Goal: Information Seeking & Learning: Check status

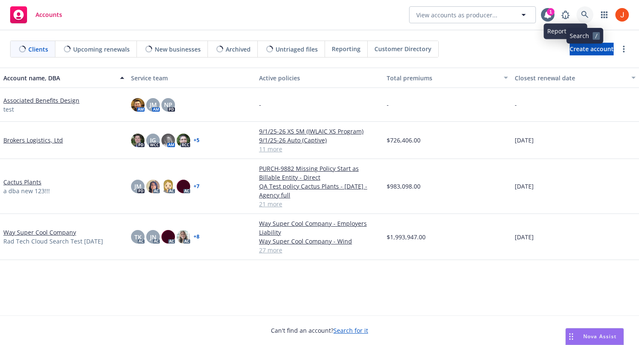
click at [586, 16] on icon at bounding box center [585, 15] width 8 height 8
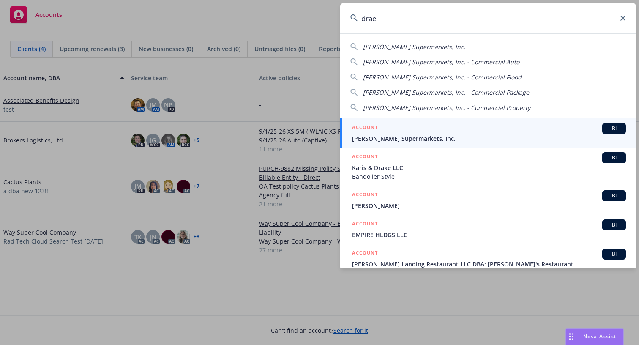
type input "drae"
click at [409, 140] on span "[PERSON_NAME] Supermarkets, Inc." at bounding box center [489, 138] width 274 height 9
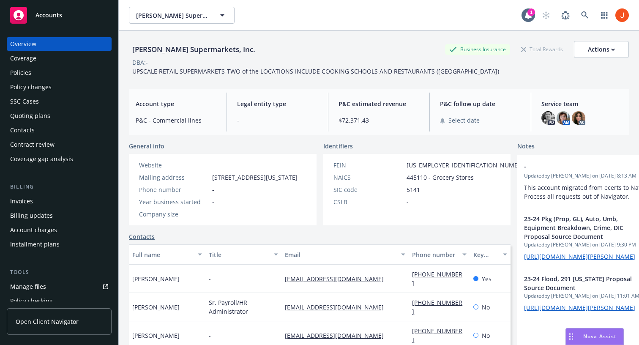
drag, startPoint x: 188, startPoint y: 80, endPoint x: 128, endPoint y: 60, distance: 62.8
click at [129, 60] on div "[PERSON_NAME] Supermarkets, Inc. Business Insurance Total Rewards Actions DBA: …" at bounding box center [379, 58] width 500 height 35
click at [129, 60] on span "DBA: -" at bounding box center [140, 62] width 22 height 9
drag, startPoint x: 133, startPoint y: 64, endPoint x: 174, endPoint y: 79, distance: 44.1
click at [174, 76] on div "[PERSON_NAME] Supermarkets, Inc. Business Insurance Total Rewards Actions DBA: …" at bounding box center [379, 58] width 500 height 35
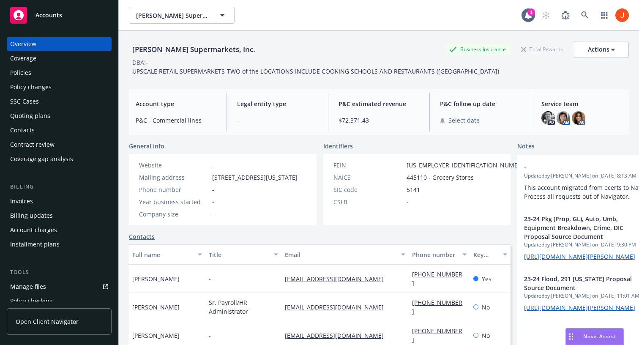
click at [174, 76] on div "UPSCALE RETAIL SUPERMARKETS-TWO of the LOCATIONS INCLUDE COOKING SCHOOLS AND RE…" at bounding box center [315, 71] width 373 height 9
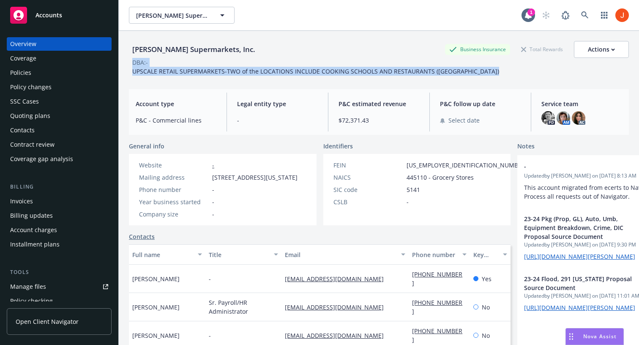
drag, startPoint x: 174, startPoint y: 79, endPoint x: 132, endPoint y: 65, distance: 44.6
click at [132, 65] on div "[PERSON_NAME] Supermarkets, Inc. Business Insurance Total Rewards Actions DBA: …" at bounding box center [379, 58] width 500 height 35
click at [132, 65] on span "DBA: -" at bounding box center [140, 62] width 22 height 9
drag, startPoint x: 132, startPoint y: 65, endPoint x: 159, endPoint y: 76, distance: 29.7
click at [159, 76] on div "[PERSON_NAME] Supermarkets, Inc. Business Insurance Total Rewards Actions DBA: …" at bounding box center [379, 58] width 500 height 35
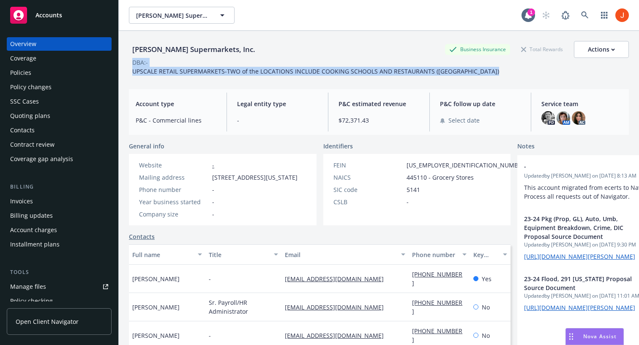
click at [159, 76] on div "UPSCALE RETAIL SUPERMARKETS-TWO of the LOCATIONS INCLUDE COOKING SCHOOLS AND RE…" at bounding box center [315, 71] width 373 height 9
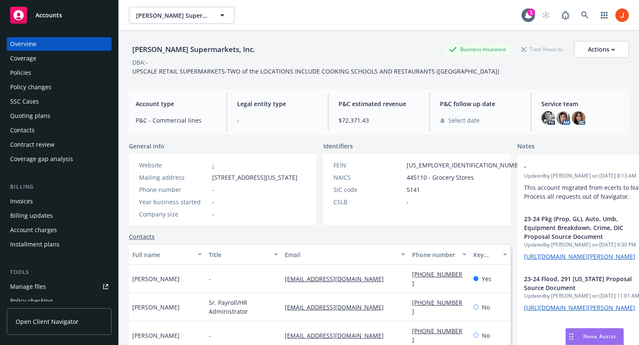
drag, startPoint x: 161, startPoint y: 80, endPoint x: 132, endPoint y: 64, distance: 33.3
click at [132, 64] on div "[PERSON_NAME] Supermarkets, Inc. Business Insurance Total Rewards Actions DBA: …" at bounding box center [379, 58] width 500 height 35
click at [132, 64] on div "DBA: -" at bounding box center [140, 62] width 16 height 9
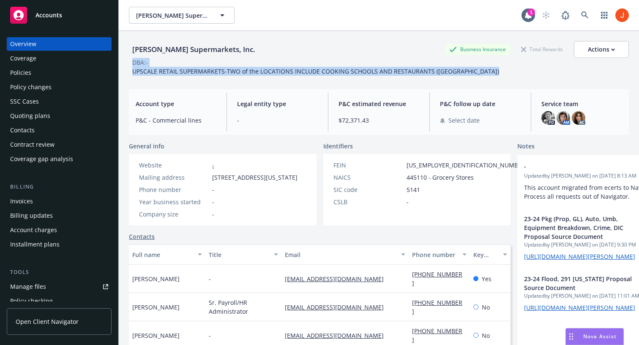
drag, startPoint x: 132, startPoint y: 64, endPoint x: 158, endPoint y: 76, distance: 28.7
click at [158, 76] on div "[PERSON_NAME] Supermarkets, Inc. Business Insurance Total Rewards Actions DBA: …" at bounding box center [379, 58] width 500 height 35
click at [158, 76] on div "UPSCALE RETAIL SUPERMARKETS-TWO of the LOCATIONS INCLUDE COOKING SCHOOLS AND RE…" at bounding box center [315, 71] width 373 height 9
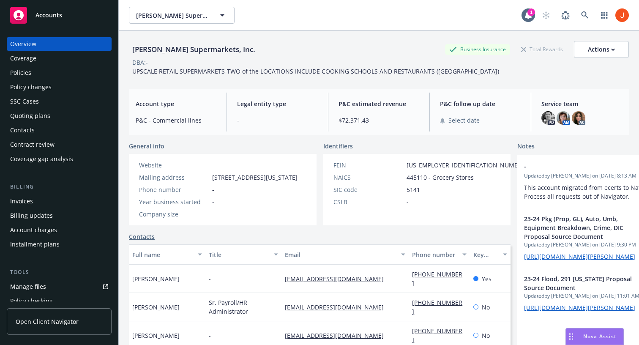
drag, startPoint x: 160, startPoint y: 84, endPoint x: 134, endPoint y: 65, distance: 32.0
click at [134, 65] on div "[PERSON_NAME] Supermarkets, Inc. Business Insurance Total Rewards Actions DBA: …" at bounding box center [379, 57] width 500 height 52
click at [134, 65] on div "DBA: -" at bounding box center [140, 62] width 16 height 9
drag, startPoint x: 131, startPoint y: 64, endPoint x: 168, endPoint y: 79, distance: 39.6
click at [168, 76] on div "[PERSON_NAME] Supermarkets, Inc. Business Insurance Total Rewards Actions DBA: …" at bounding box center [379, 58] width 500 height 35
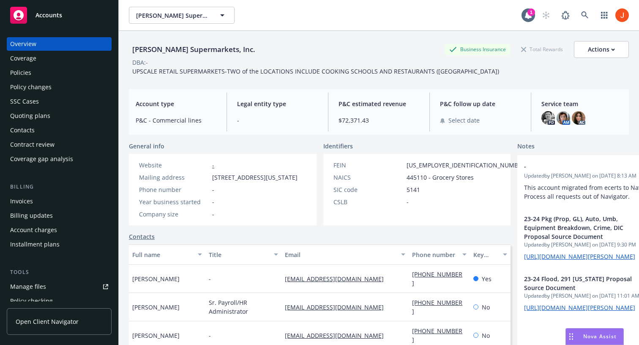
click at [168, 76] on div "UPSCALE RETAIL SUPERMARKETS-TWO of the LOCATIONS INCLUDE COOKING SCHOOLS AND RE…" at bounding box center [315, 71] width 373 height 9
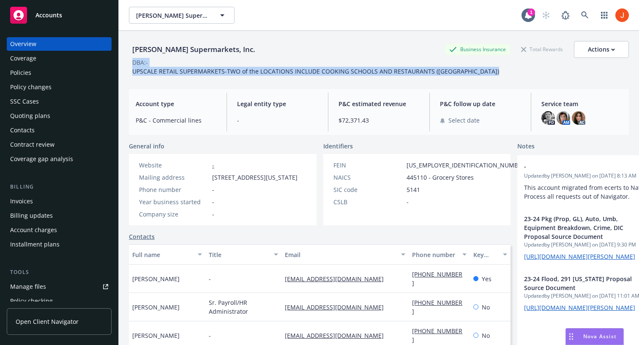
drag, startPoint x: 168, startPoint y: 79, endPoint x: 134, endPoint y: 62, distance: 38.5
click at [134, 62] on div "[PERSON_NAME] Supermarkets, Inc. Business Insurance Total Rewards Actions DBA: …" at bounding box center [379, 58] width 500 height 35
click at [134, 62] on div "DBA: -" at bounding box center [140, 62] width 16 height 9
drag, startPoint x: 134, startPoint y: 62, endPoint x: 164, endPoint y: 77, distance: 33.8
click at [163, 76] on div "[PERSON_NAME] Supermarkets, Inc. Business Insurance Total Rewards Actions DBA: …" at bounding box center [379, 58] width 500 height 35
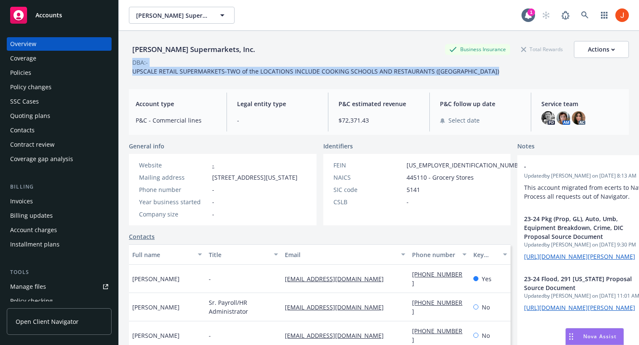
click at [164, 76] on div "UPSCALE RETAIL SUPERMARKETS-TWO of the LOCATIONS INCLUDE COOKING SCHOOLS AND RE…" at bounding box center [315, 71] width 373 height 9
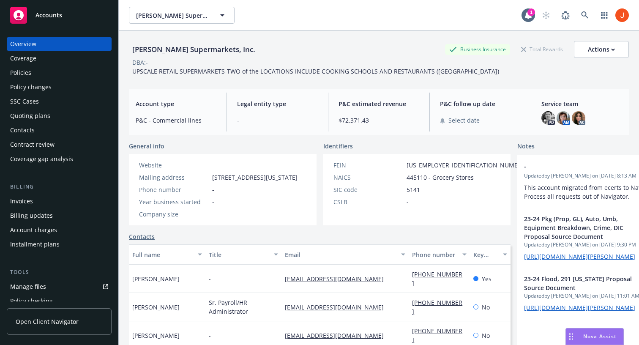
click at [54, 75] on div "Policies" at bounding box center [59, 73] width 98 height 14
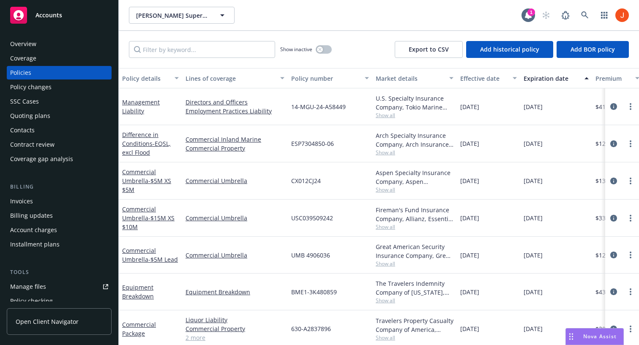
click at [166, 75] on div "Policy details" at bounding box center [145, 78] width 47 height 9
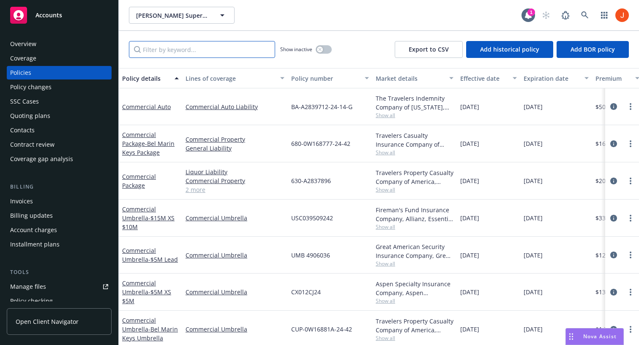
click at [178, 52] on input "Filter by keyword..." at bounding box center [202, 49] width 146 height 17
paste input "FLO 3000130 02"
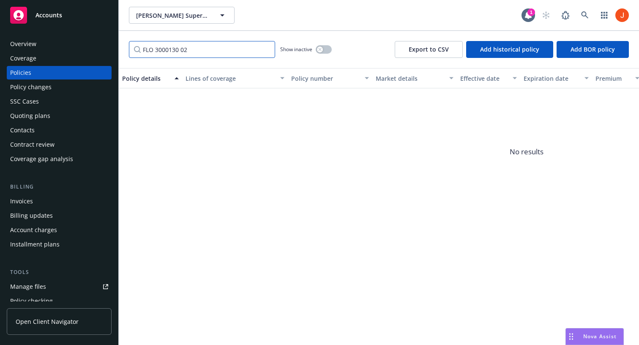
type input "FLO 3000130 02"
click at [324, 50] on button "button" at bounding box center [324, 49] width 16 height 8
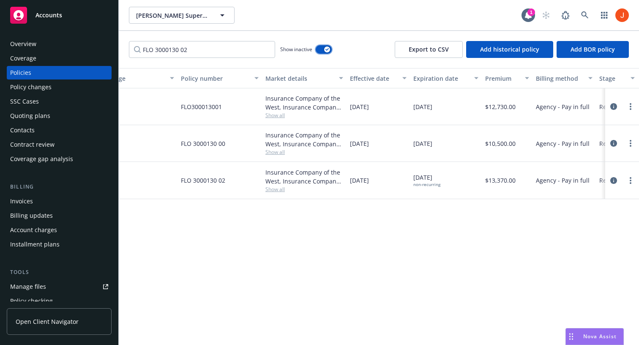
scroll to position [0, 295]
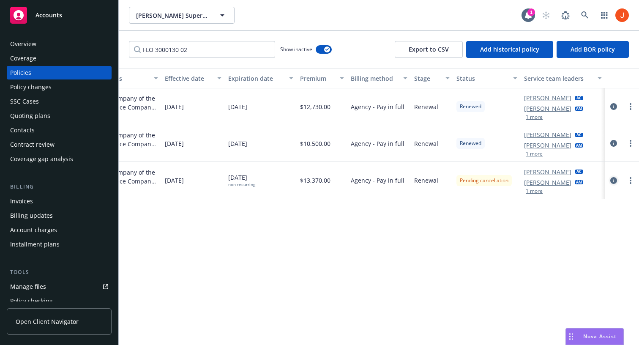
click at [613, 183] on icon "circleInformation" at bounding box center [613, 180] width 7 height 7
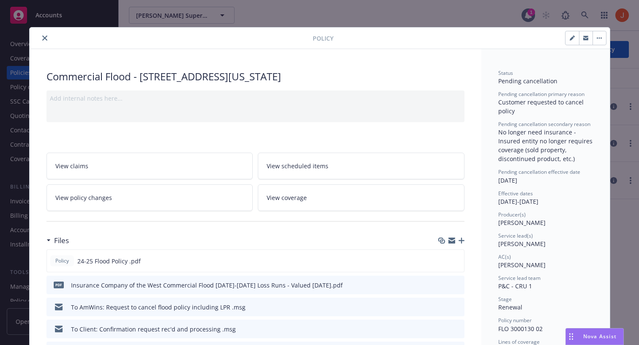
click at [242, 207] on link "View policy changes" at bounding box center [149, 197] width 207 height 27
drag, startPoint x: 567, startPoint y: 202, endPoint x: 500, endPoint y: 202, distance: 67.6
click at [500, 202] on div "Effective dates [DATE] - [DATE]" at bounding box center [545, 198] width 95 height 16
drag, startPoint x: 499, startPoint y: 202, endPoint x: 543, endPoint y: 208, distance: 44.9
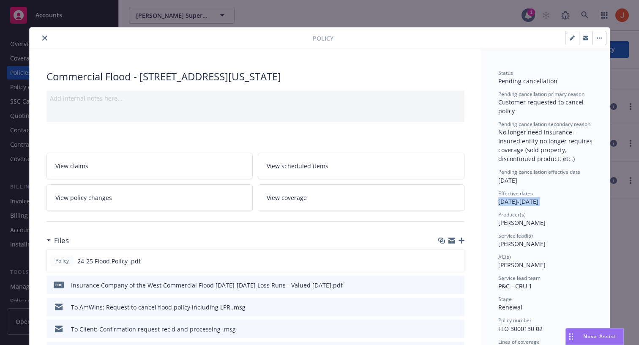
click at [543, 208] on div "Status Pending cancellation Pending cancellation primary reason Customer reques…" at bounding box center [545, 332] width 95 height 526
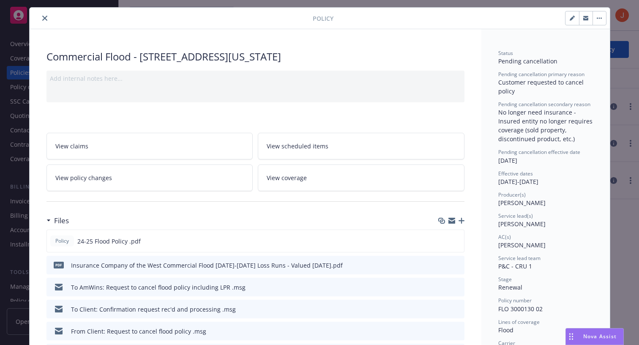
scroll to position [21, 0]
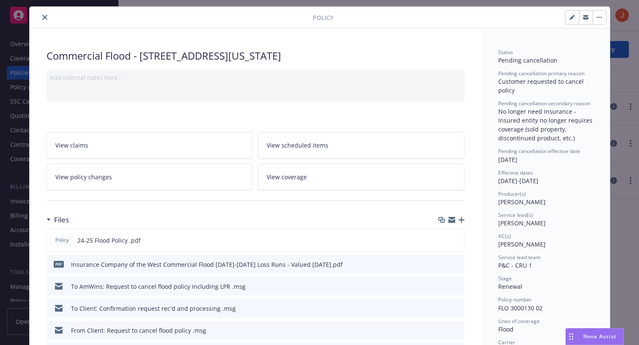
drag, startPoint x: 544, startPoint y: 158, endPoint x: 495, endPoint y: 158, distance: 48.6
copy span "[DATE]"
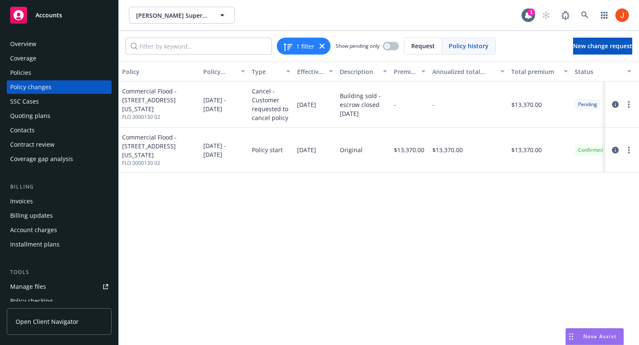
scroll to position [0, 30]
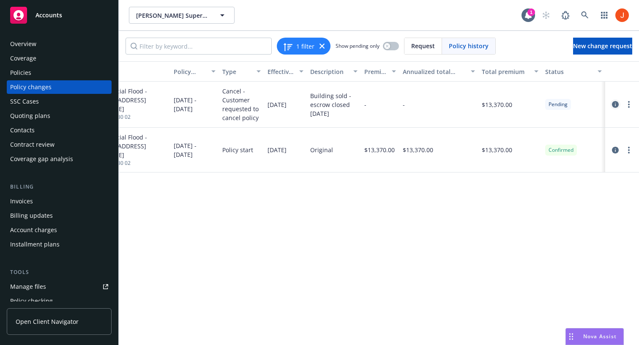
click at [614, 104] on icon "circleInformation" at bounding box center [615, 104] width 7 height 7
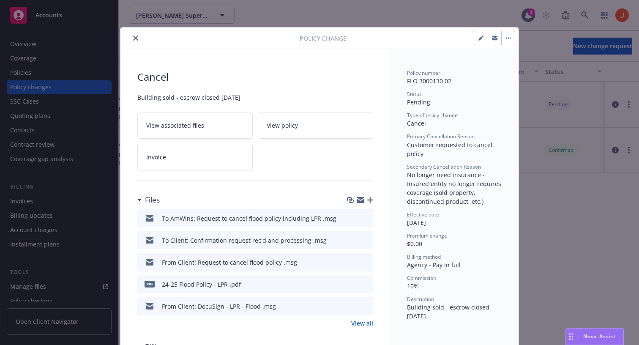
scroll to position [25, 0]
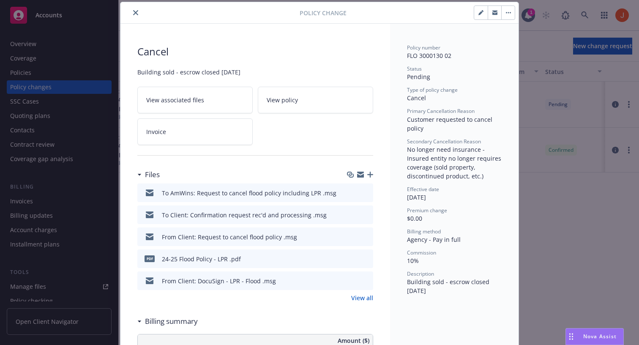
click at [480, 12] on icon "button" at bounding box center [480, 13] width 4 height 4
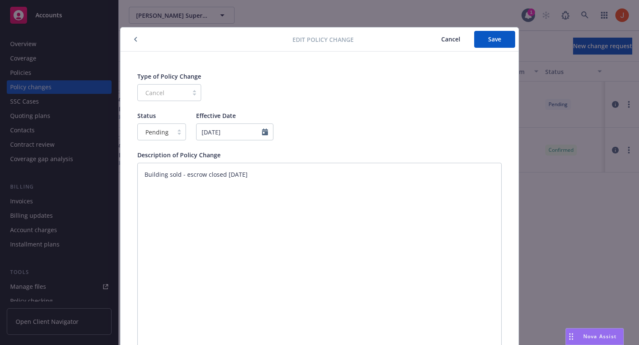
click at [451, 39] on span "Cancel" at bounding box center [450, 39] width 19 height 8
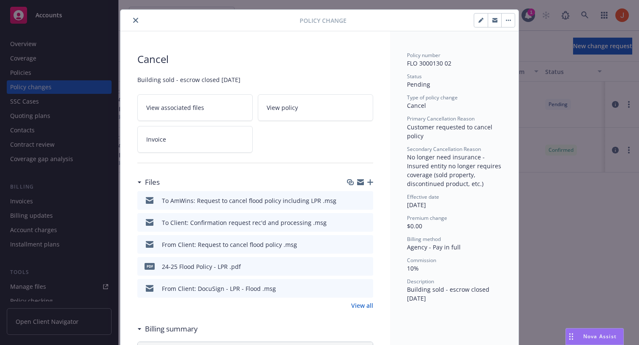
scroll to position [18, 0]
drag, startPoint x: 443, startPoint y: 205, endPoint x: 409, endPoint y: 206, distance: 33.8
click at [409, 206] on div "Effective date 10/11/2024" at bounding box center [454, 201] width 95 height 16
click at [409, 206] on span "[DATE]" at bounding box center [416, 204] width 19 height 8
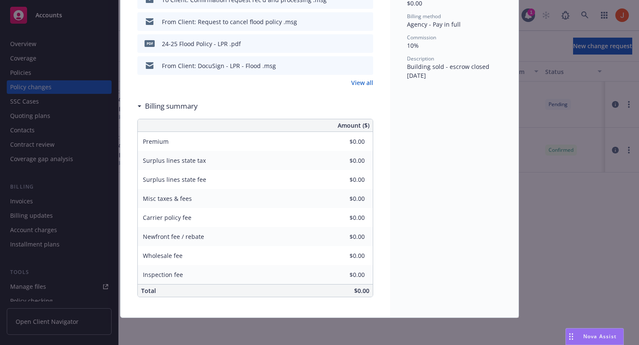
scroll to position [0, 0]
